Goal: Task Accomplishment & Management: Use online tool/utility

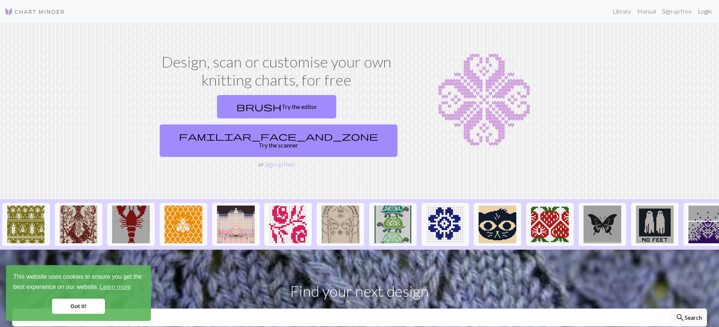
click at [706, 11] on link "Login" at bounding box center [705, 11] width 20 height 15
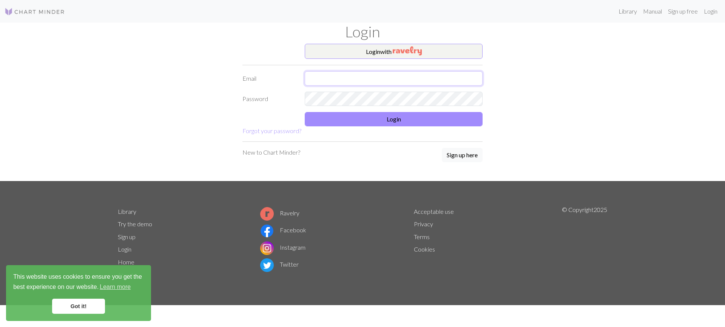
click at [372, 79] on input "text" at bounding box center [394, 78] width 178 height 14
type input "[EMAIL_ADDRESS][DOMAIN_NAME]"
click at [395, 119] on button "Login" at bounding box center [394, 119] width 178 height 14
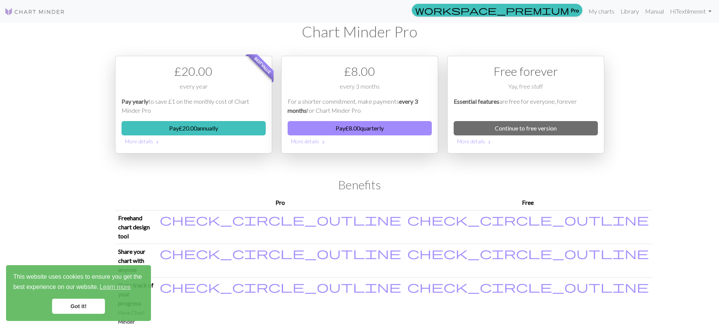
click at [506, 120] on div "Free forever Yay, free stuff Essential features are free for everyone, forever …" at bounding box center [525, 105] width 157 height 98
click at [500, 126] on link "Continue to free version" at bounding box center [526, 128] width 144 height 14
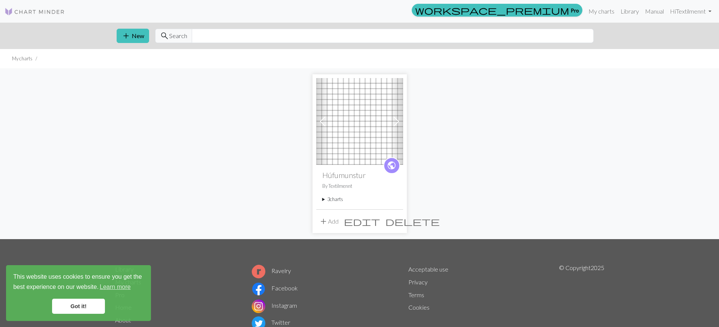
click at [331, 222] on button "add Add" at bounding box center [328, 221] width 25 height 14
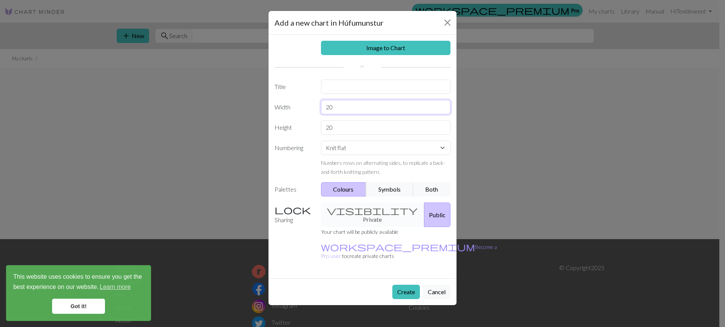
drag, startPoint x: 335, startPoint y: 108, endPoint x: 292, endPoint y: 115, distance: 43.9
click at [292, 115] on div "Image to Chart Title Width 20 Height 20 Numbering Knit flat Knit in the round L…" at bounding box center [362, 157] width 188 height 244
click at [337, 109] on input "18" at bounding box center [386, 107] width 130 height 14
type input "1"
type input "16"
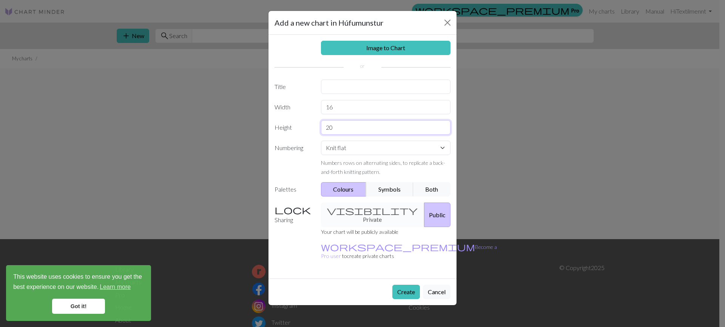
click at [336, 130] on input "20" at bounding box center [386, 127] width 130 height 14
type input "2"
type input "18"
click at [440, 147] on select "Knit flat Knit in the round Lace knitting Cross stitch" at bounding box center [386, 148] width 130 height 14
select select "round"
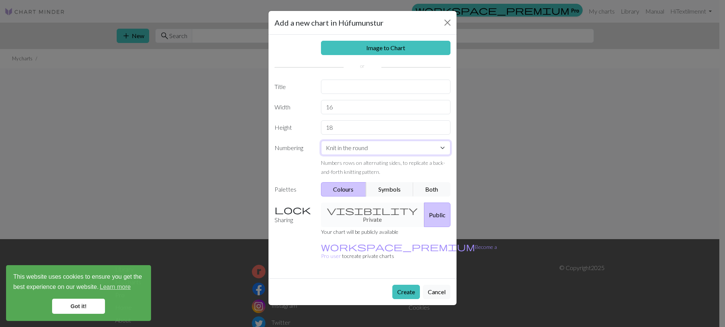
click at [321, 141] on select "Knit flat Knit in the round Lace knitting Cross stitch" at bounding box center [386, 148] width 130 height 14
click at [402, 285] on button "Create" at bounding box center [406, 292] width 28 height 14
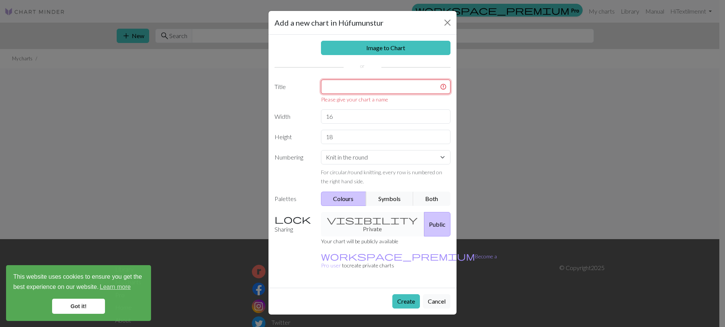
click at [354, 87] on input "text" at bounding box center [386, 87] width 130 height 14
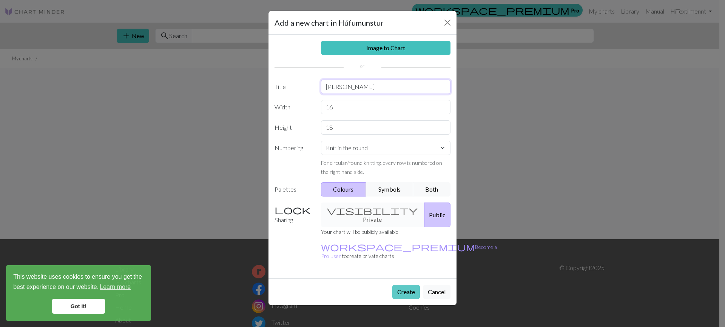
type input "[PERSON_NAME]"
click at [401, 285] on button "Create" at bounding box center [406, 292] width 28 height 14
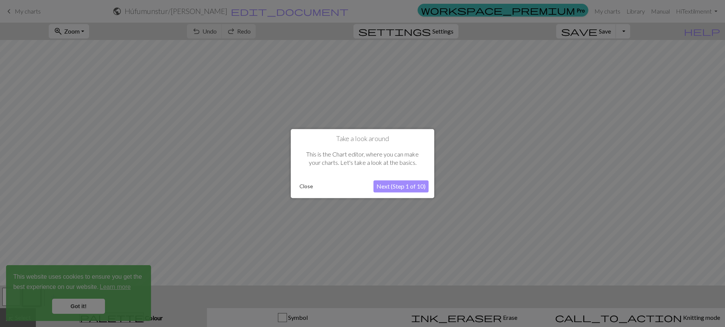
click at [305, 186] on button "Close" at bounding box center [306, 186] width 20 height 11
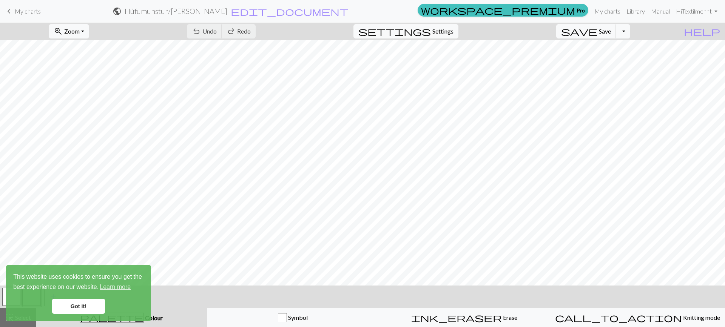
click at [73, 307] on link "Got it!" at bounding box center [78, 306] width 53 height 15
